Goal: Find specific page/section: Find specific page/section

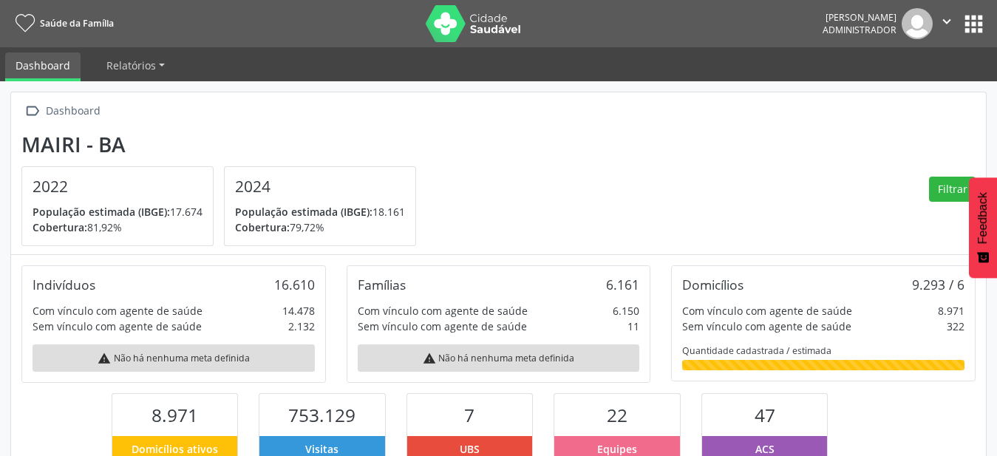
click at [965, 18] on button "apps" at bounding box center [973, 24] width 26 height 26
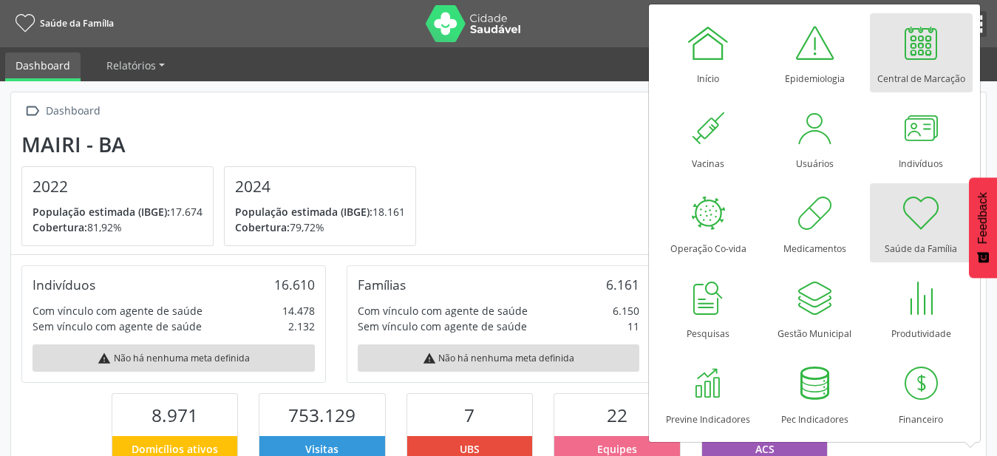
scroll to position [245, 325]
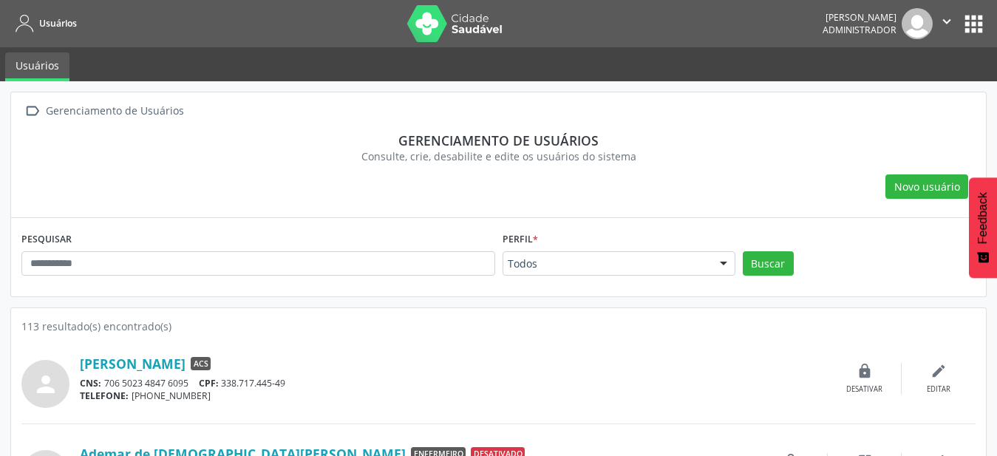
click at [690, 272] on div "Todos" at bounding box center [618, 263] width 233 height 25
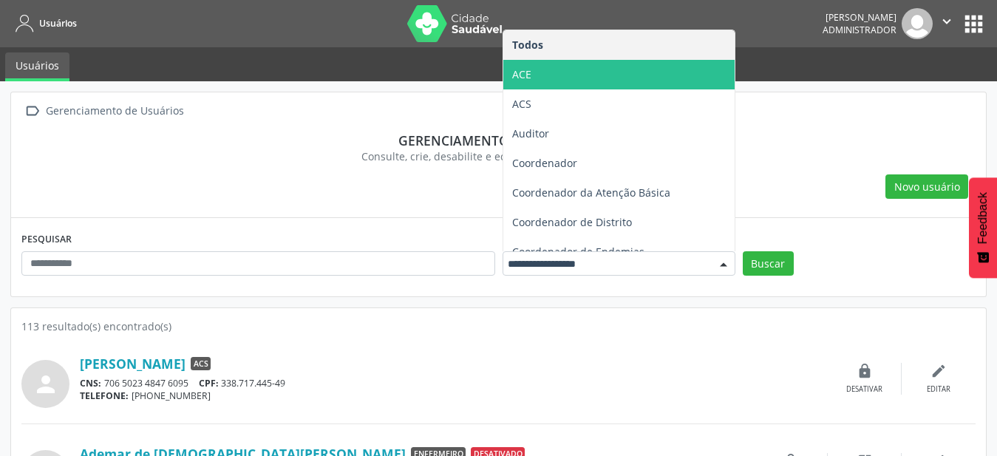
click at [661, 72] on span "ACE" at bounding box center [618, 75] width 231 height 30
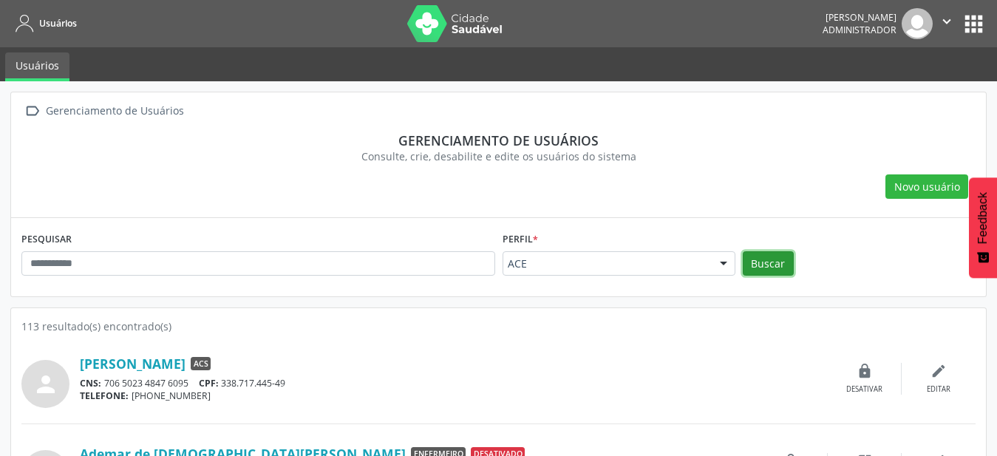
click at [777, 258] on button "Buscar" at bounding box center [767, 263] width 51 height 25
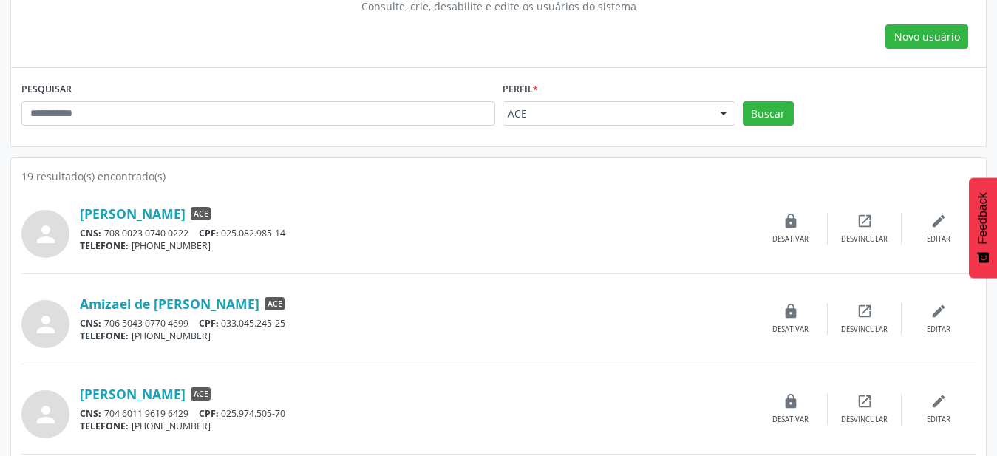
scroll to position [151, 0]
click at [185, 214] on link "[PERSON_NAME]" at bounding box center [133, 213] width 106 height 16
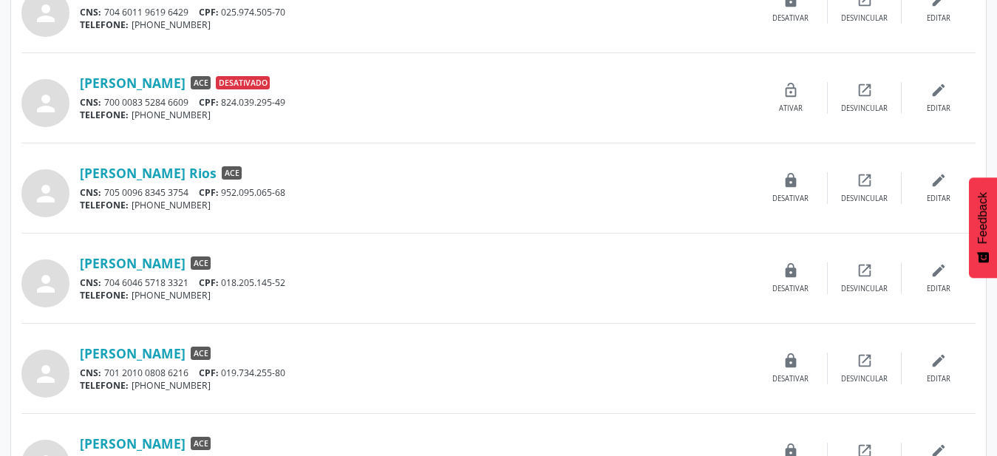
scroll to position [452, 0]
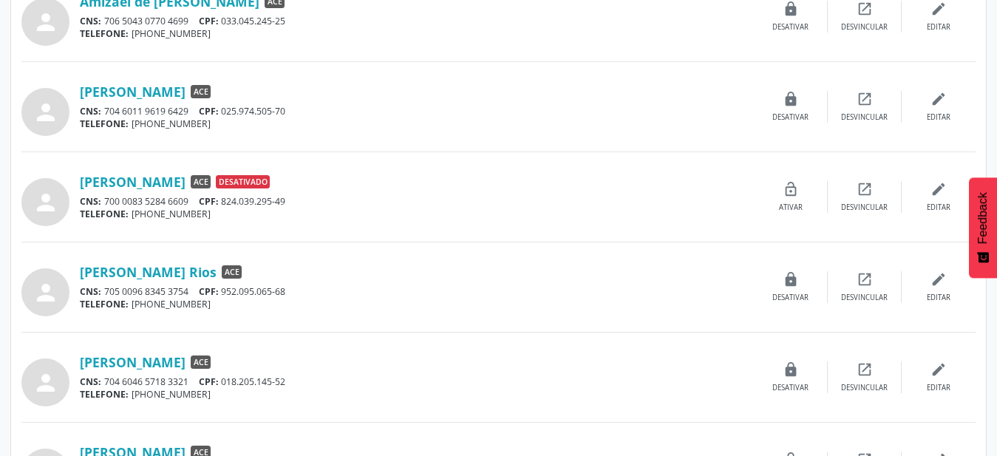
click at [287, 101] on div "[PERSON_NAME] ACE CNS: 704 6011 9619 6429 CPF: 025.974.505-70 TELEFONE: [PHONE_…" at bounding box center [417, 106] width 674 height 47
click at [185, 100] on link "[PERSON_NAME]" at bounding box center [133, 91] width 106 height 16
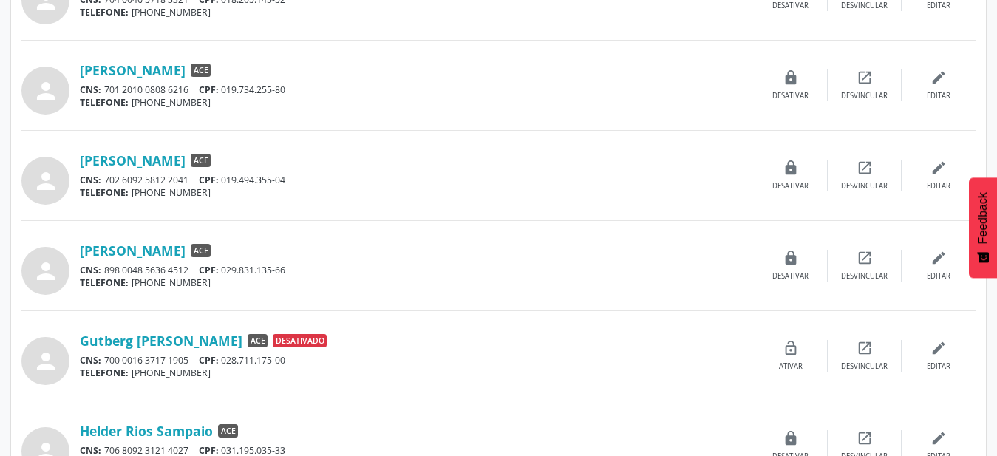
scroll to position [904, 0]
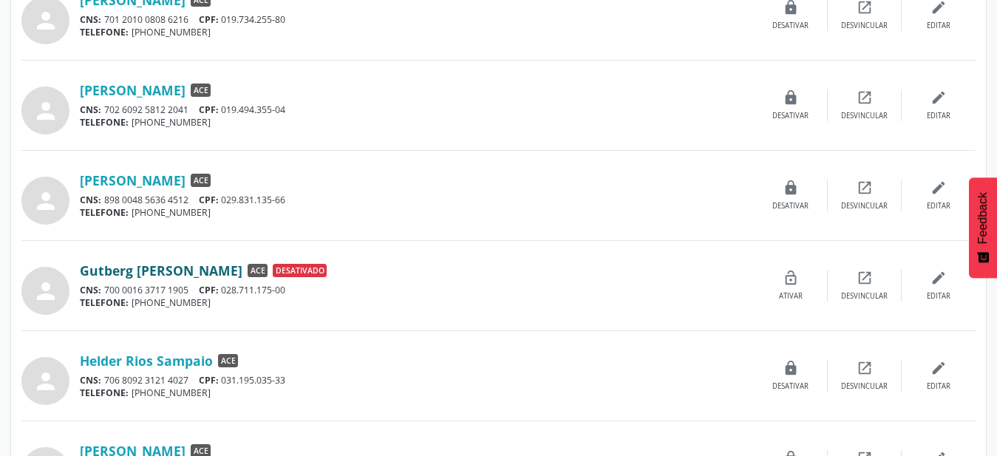
click at [185, 276] on link "Gutberg [PERSON_NAME]" at bounding box center [161, 270] width 163 height 16
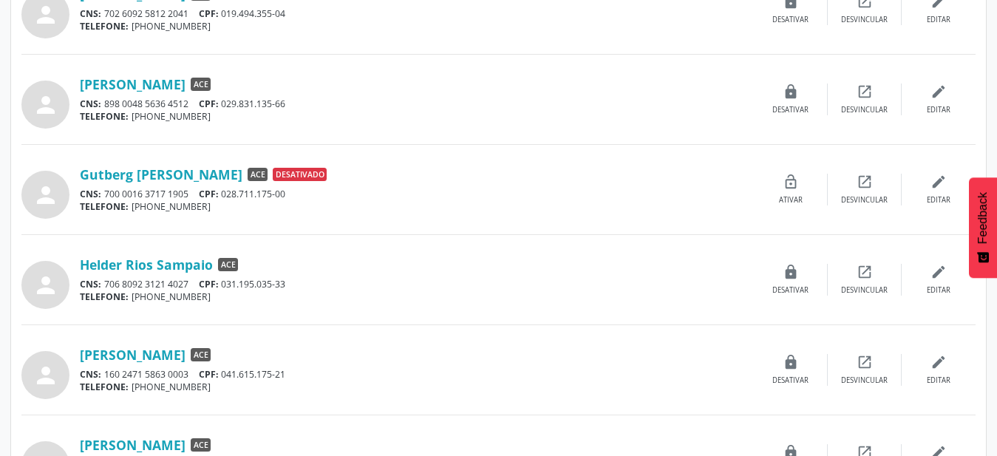
scroll to position [1055, 0]
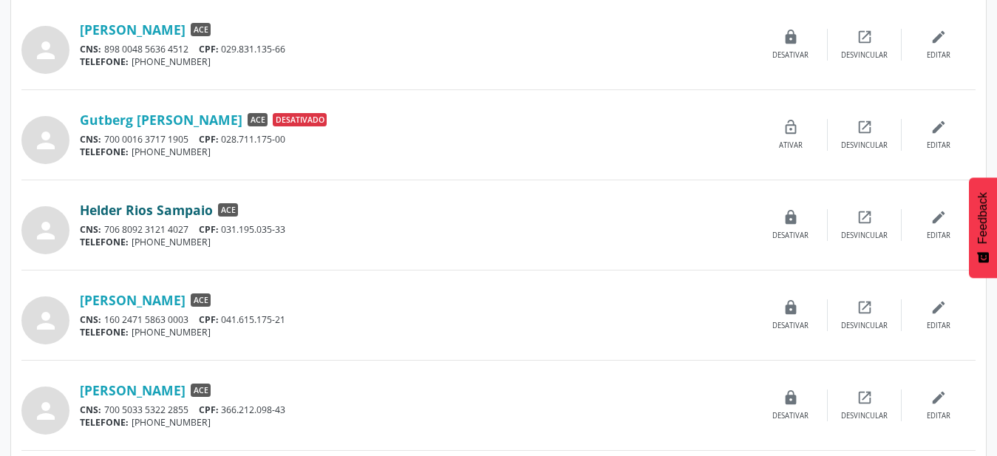
click at [170, 211] on link "Helder Rios Sampaio" at bounding box center [146, 210] width 133 height 16
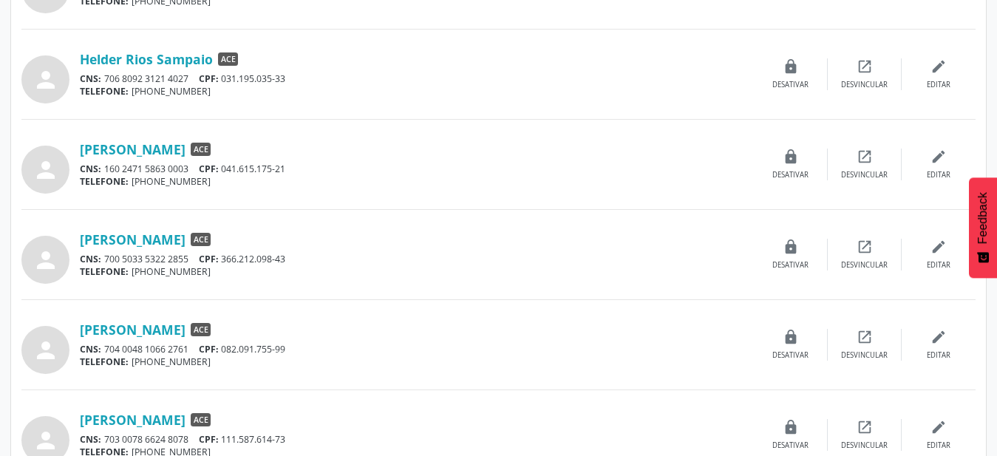
scroll to position [1278, 0]
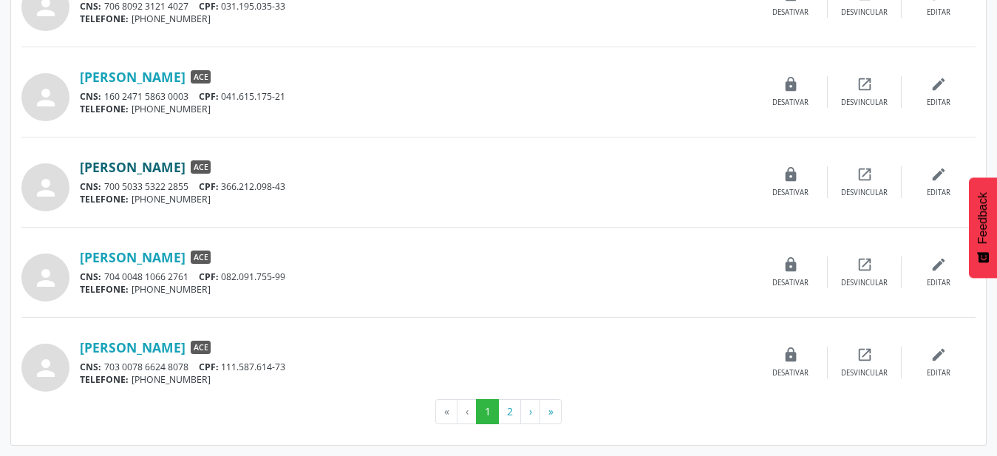
click at [185, 175] on link "[PERSON_NAME]" at bounding box center [133, 167] width 106 height 16
click at [516, 414] on button "2" at bounding box center [509, 411] width 23 height 25
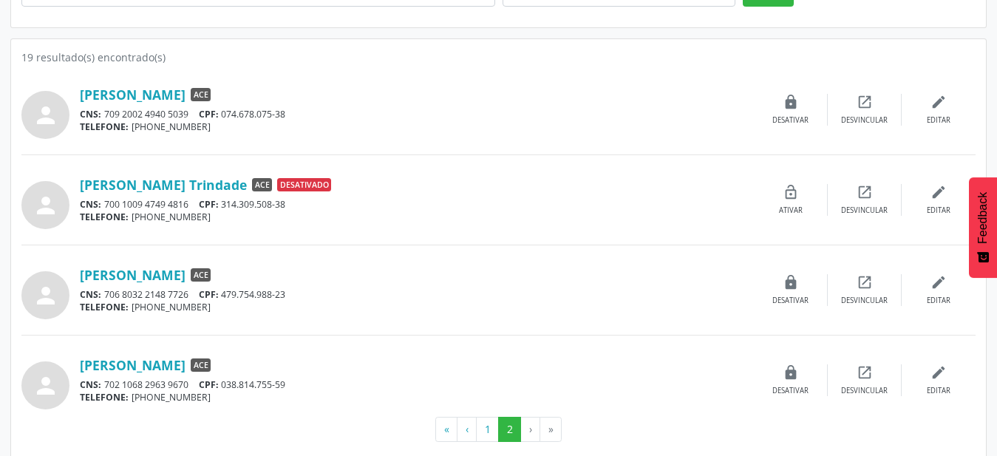
scroll to position [287, 0]
